Goal: Task Accomplishment & Management: Use online tool/utility

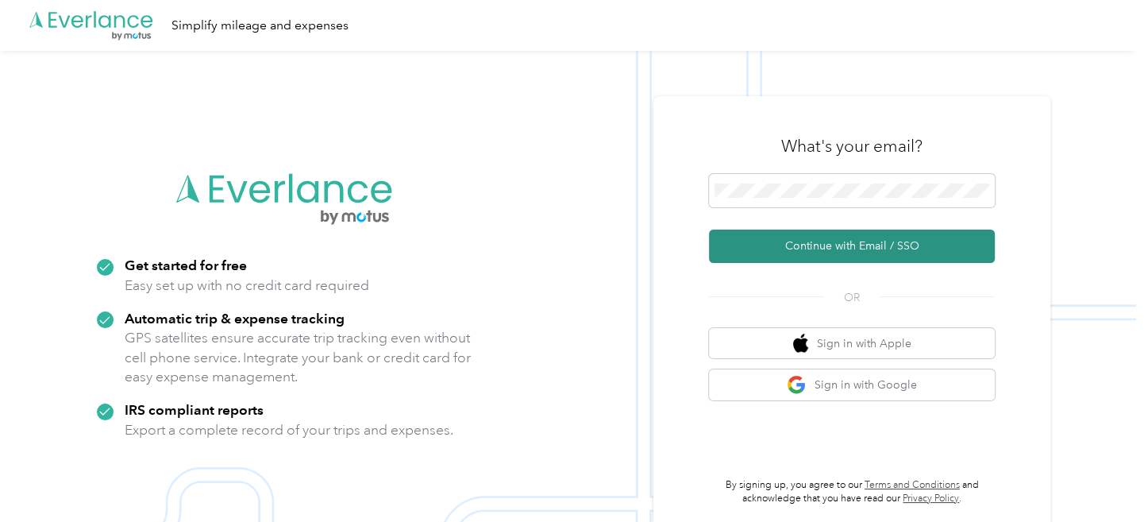
click at [846, 236] on button "Continue with Email / SSO" at bounding box center [852, 245] width 286 height 33
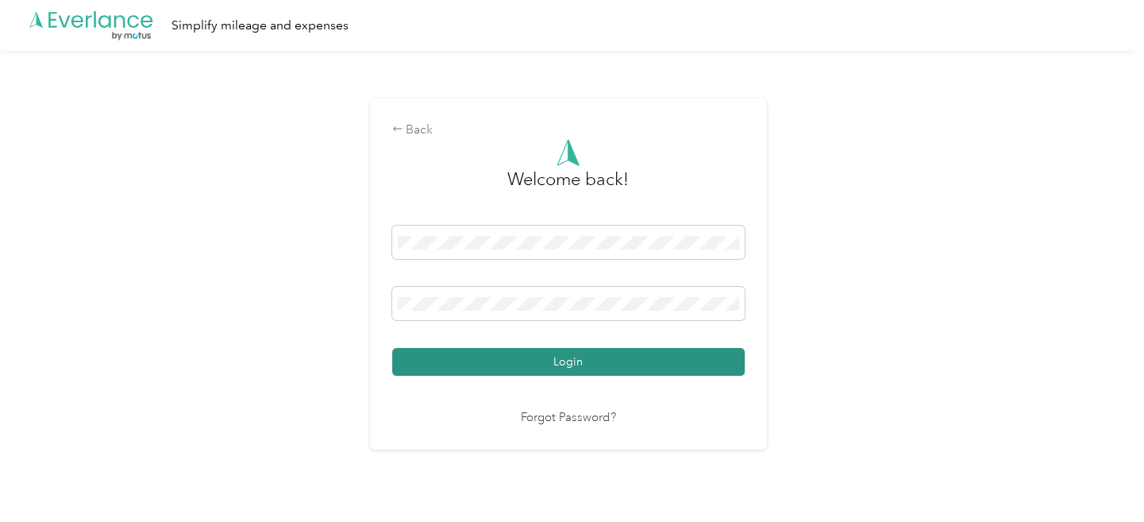
click at [491, 360] on button "Login" at bounding box center [568, 362] width 353 height 28
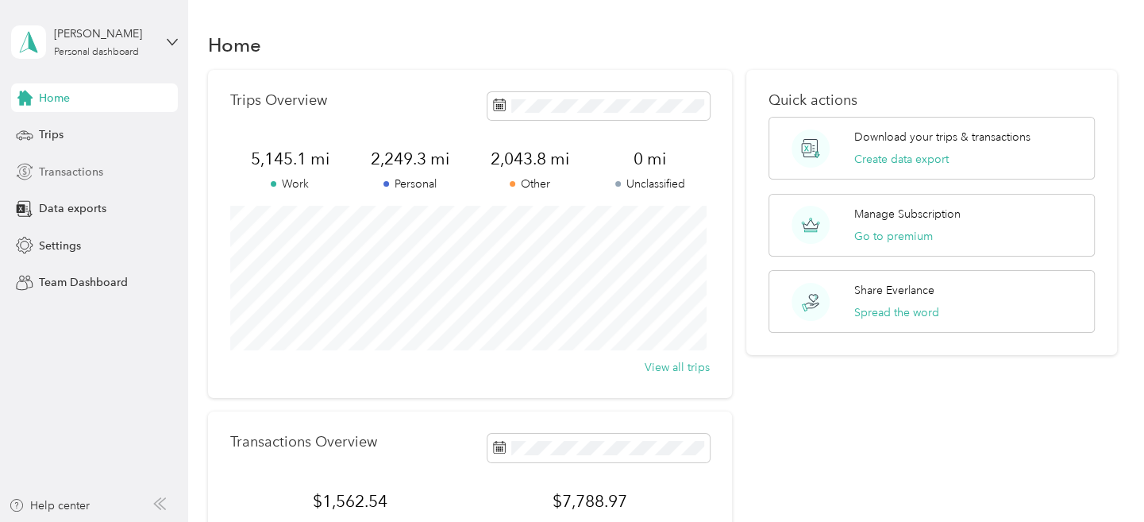
click at [71, 172] on span "Transactions" at bounding box center [71, 172] width 64 height 17
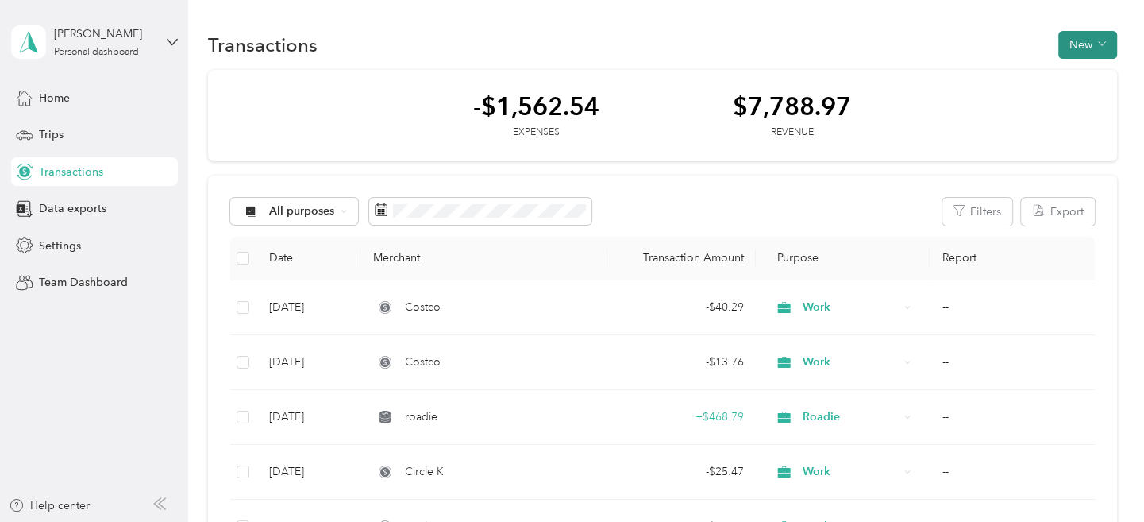
click at [1101, 40] on button "New" at bounding box center [1087, 45] width 59 height 28
click at [1079, 75] on span "Expense" at bounding box center [1079, 75] width 43 height 17
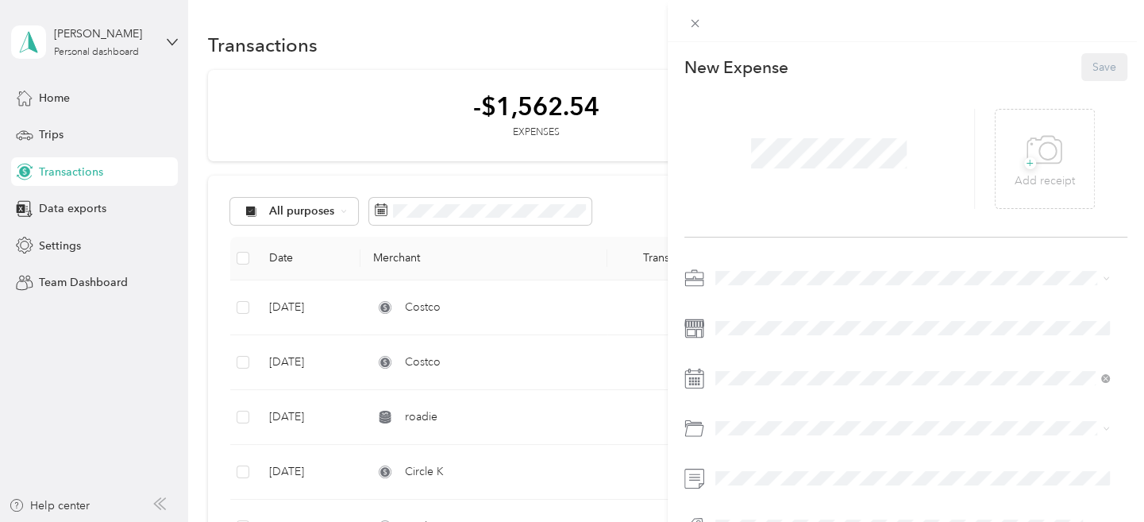
click at [908, 151] on div at bounding box center [829, 159] width 291 height 100
click at [744, 295] on li "Work" at bounding box center [912, 305] width 406 height 28
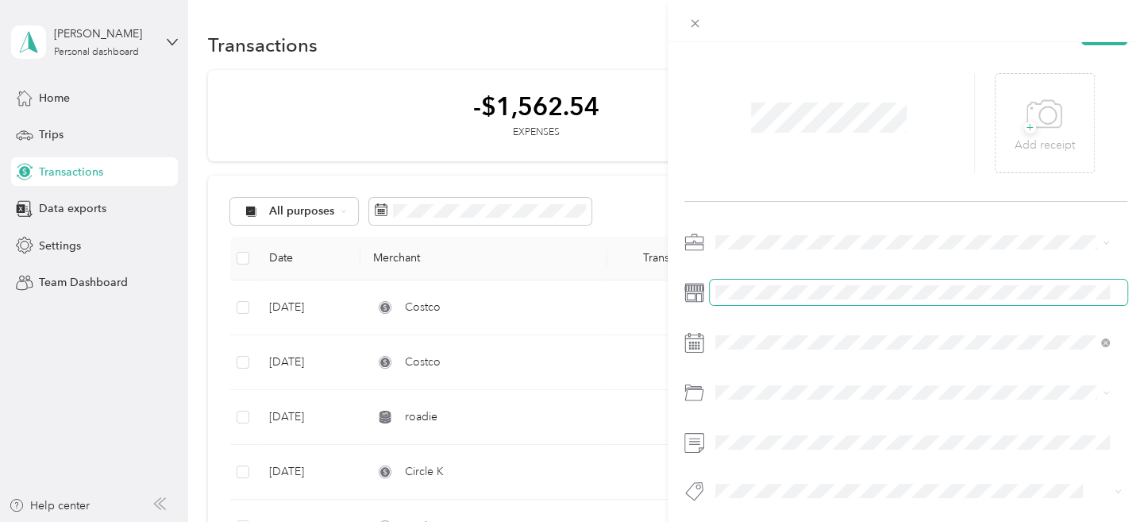
scroll to position [52, 0]
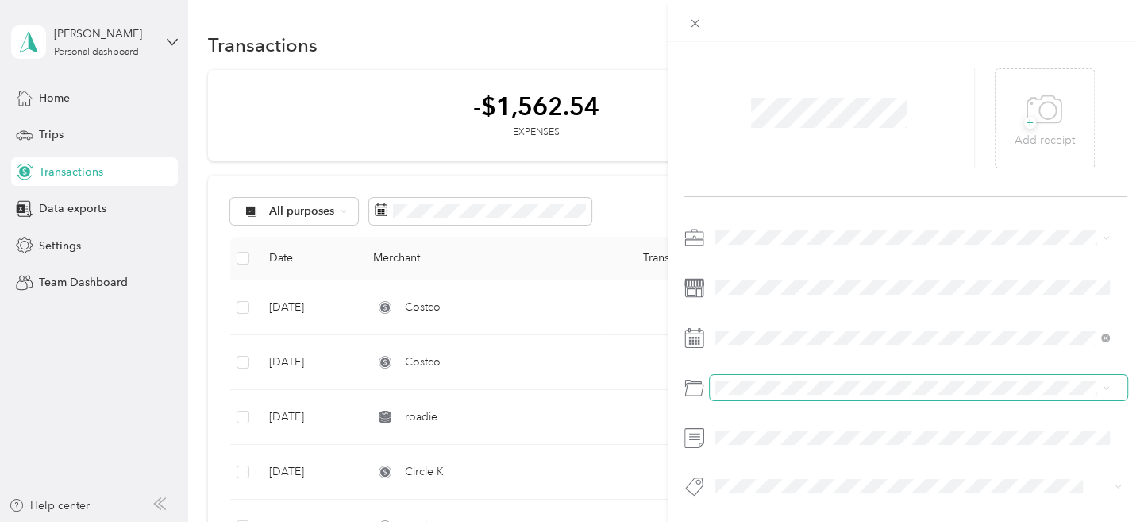
click at [754, 382] on span at bounding box center [919, 387] width 418 height 25
click at [771, 187] on div "Gasoline" at bounding box center [912, 188] width 384 height 17
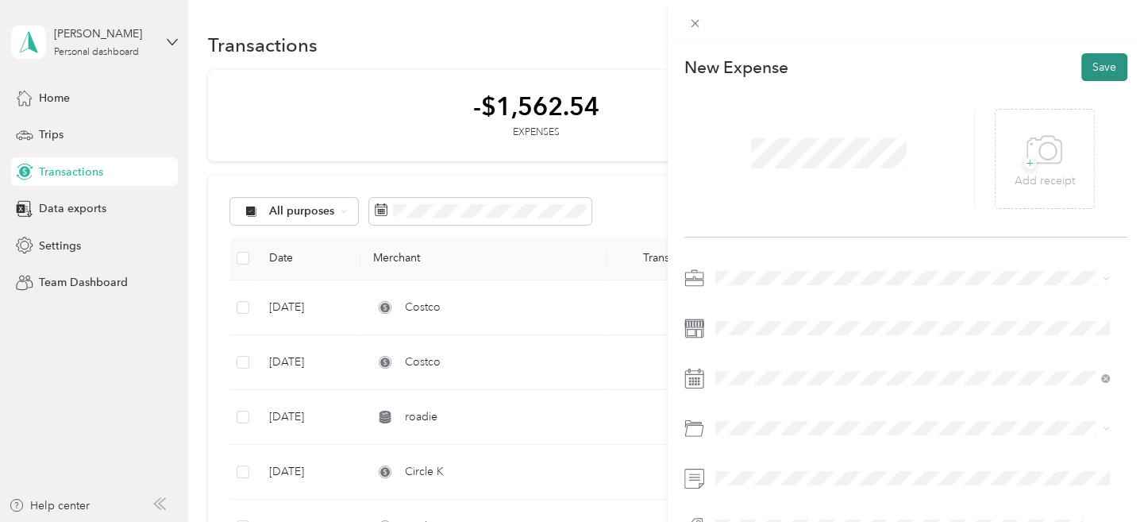
click at [1098, 63] on button "Save" at bounding box center [1105, 67] width 46 height 28
